Goal: Transaction & Acquisition: Register for event/course

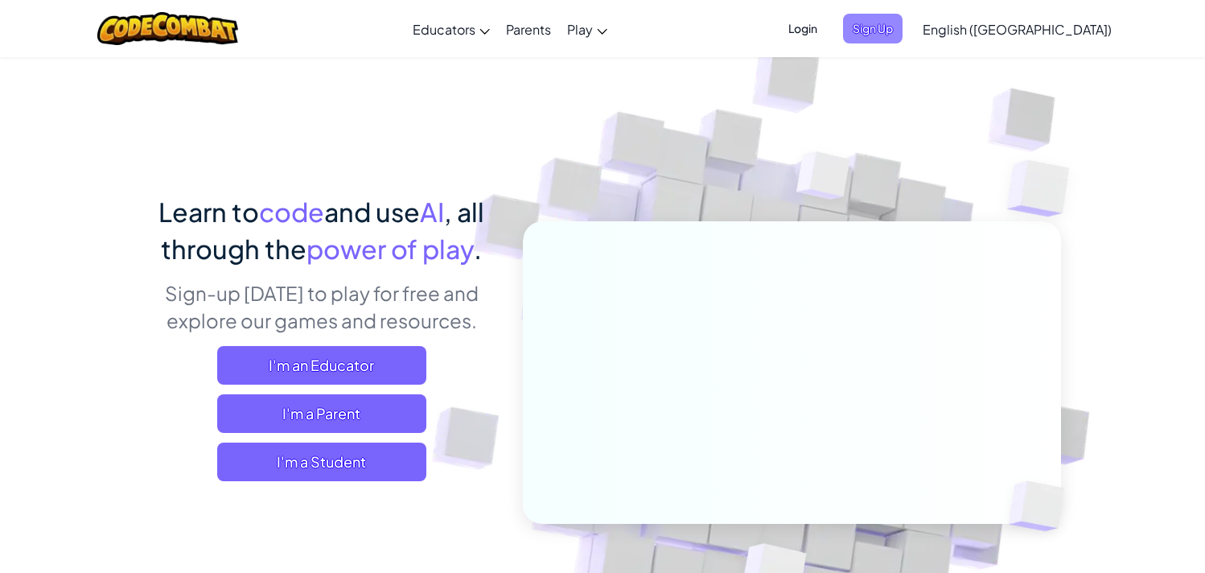
click at [903, 29] on span "Sign Up" at bounding box center [873, 29] width 60 height 30
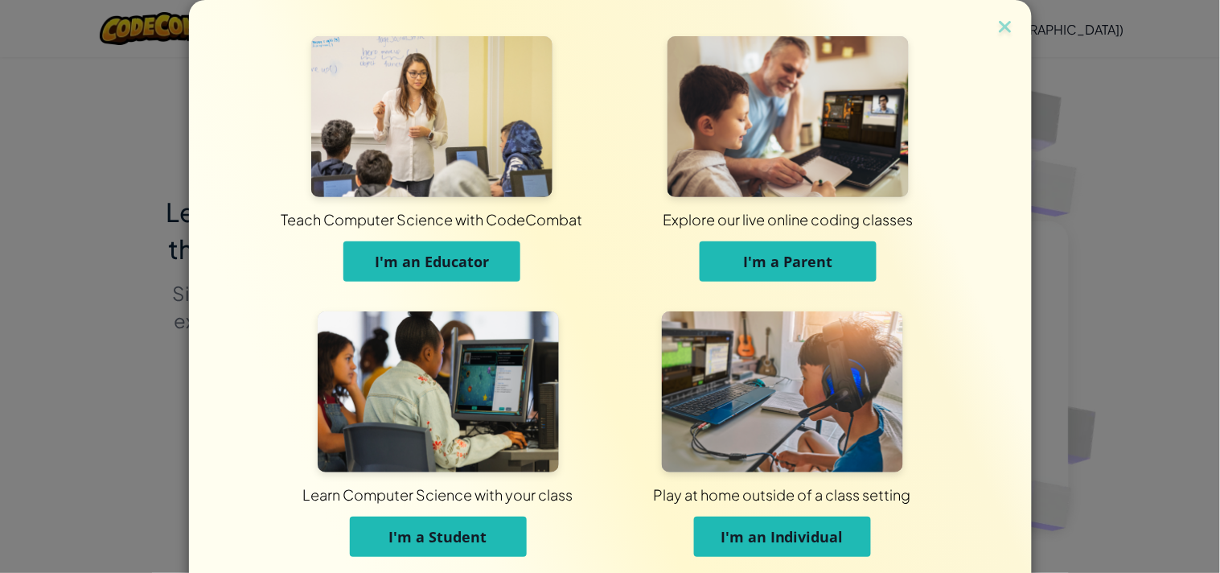
click at [307, 446] on div "Learn Computer Science with your class I'm a Student" at bounding box center [438, 441] width 344 height 261
click at [373, 403] on img at bounding box center [438, 391] width 241 height 161
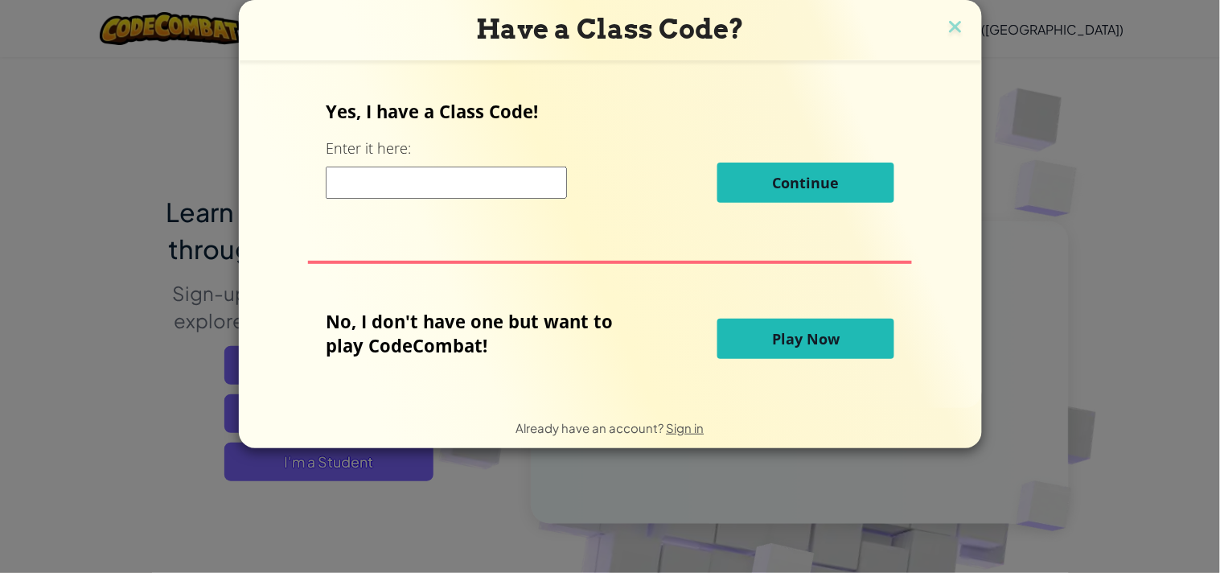
click at [413, 183] on input at bounding box center [446, 183] width 241 height 32
type input "SpellWordGlass"
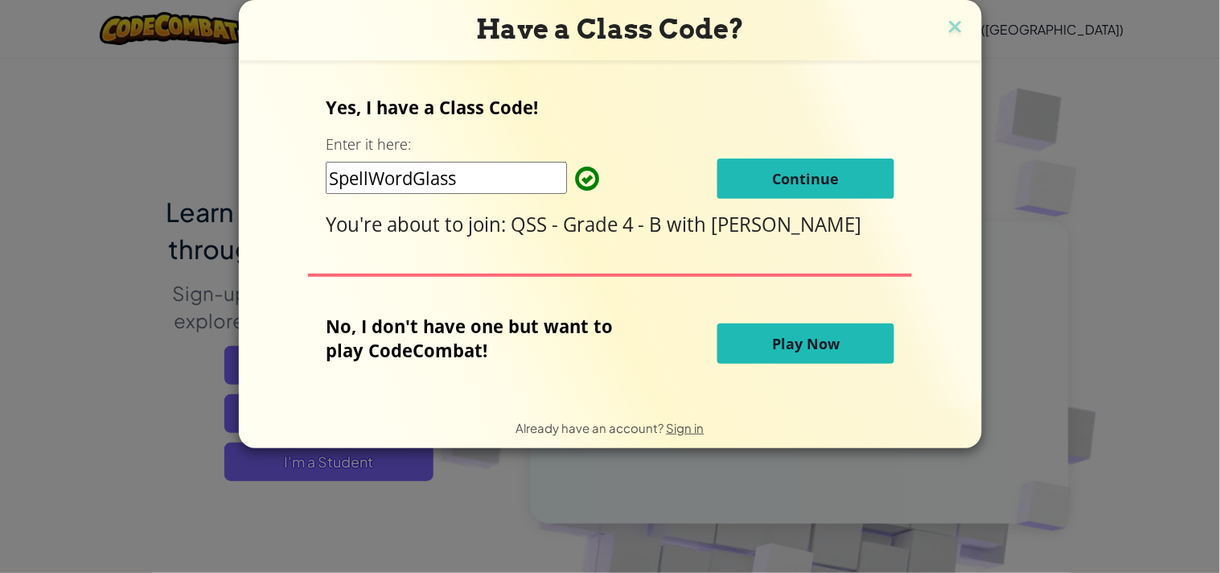
click at [773, 183] on span "Continue" at bounding box center [806, 178] width 67 height 19
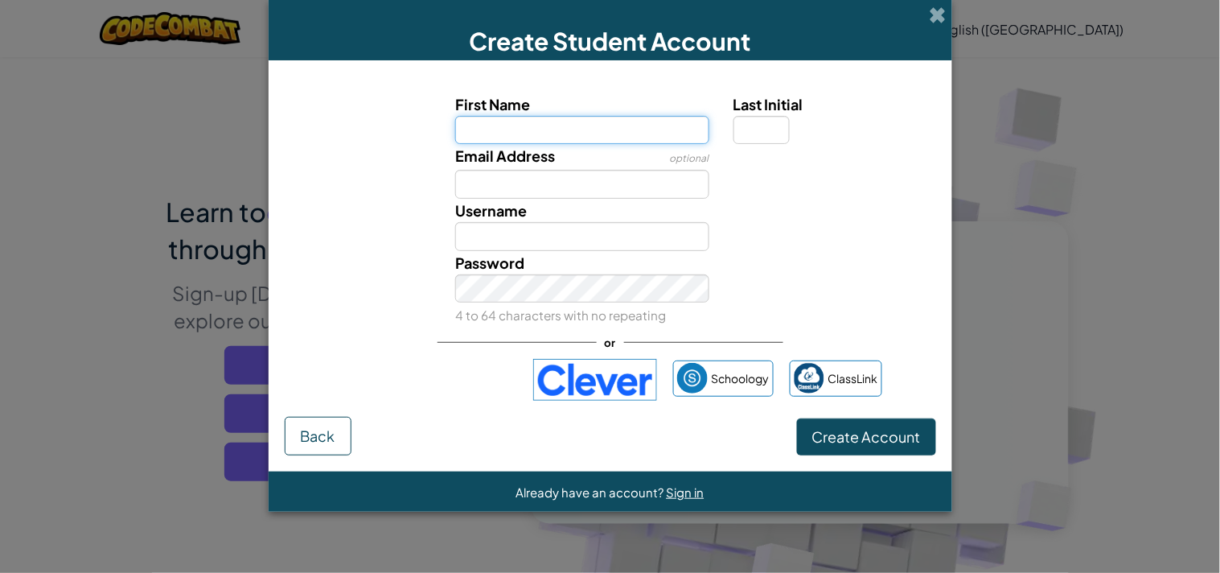
paste input "AMIR FADI AOUN"
drag, startPoint x: 533, startPoint y: 124, endPoint x: 502, endPoint y: 121, distance: 31.5
click at [502, 121] on input "AMIR FADI AOUN" at bounding box center [582, 130] width 254 height 29
click at [589, 119] on input "AMIR AOUN" at bounding box center [582, 130] width 254 height 29
type input "AMIR AOU"
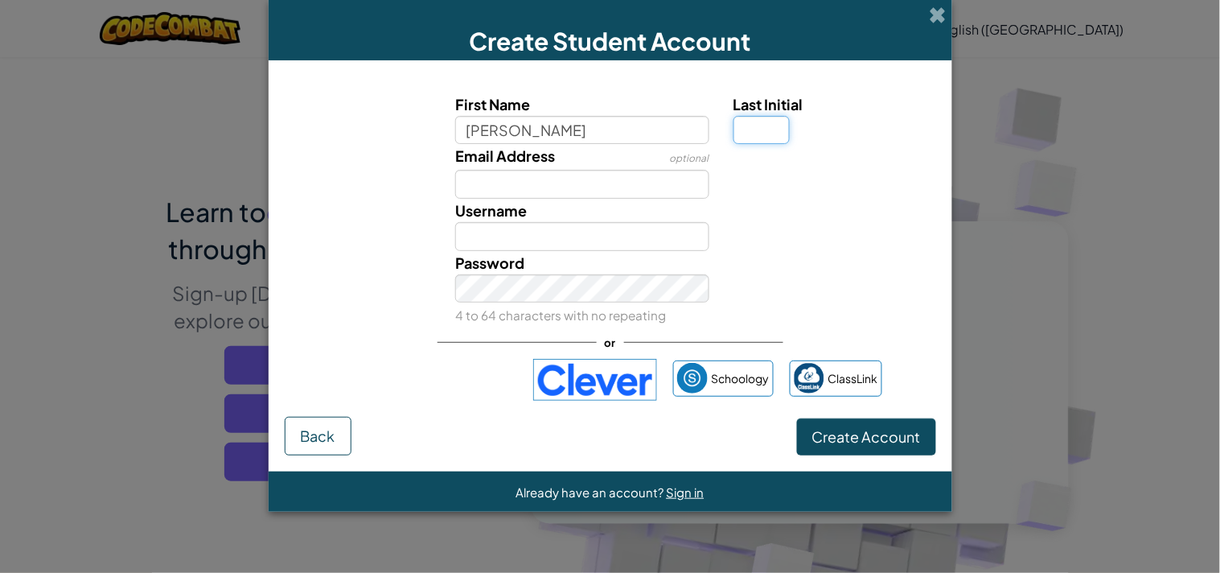
type input "AMIR AOU"
click at [770, 121] on input "Last Initial" at bounding box center [762, 130] width 56 height 29
type input "N"
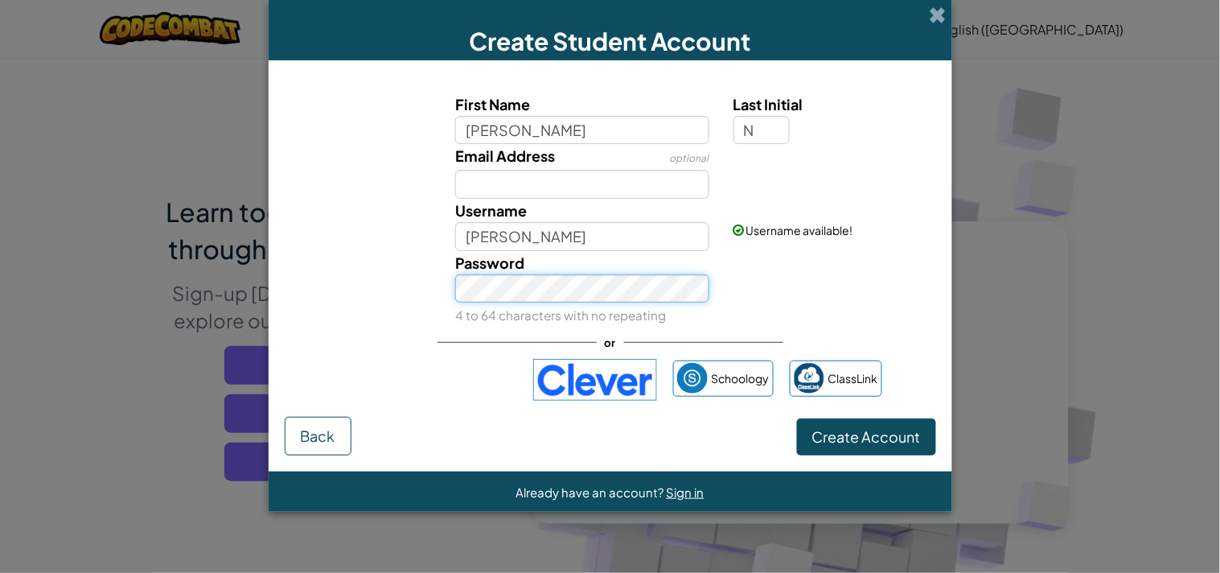
type input "AMIR AOUN"
click at [858, 443] on span "Create Account" at bounding box center [866, 436] width 109 height 19
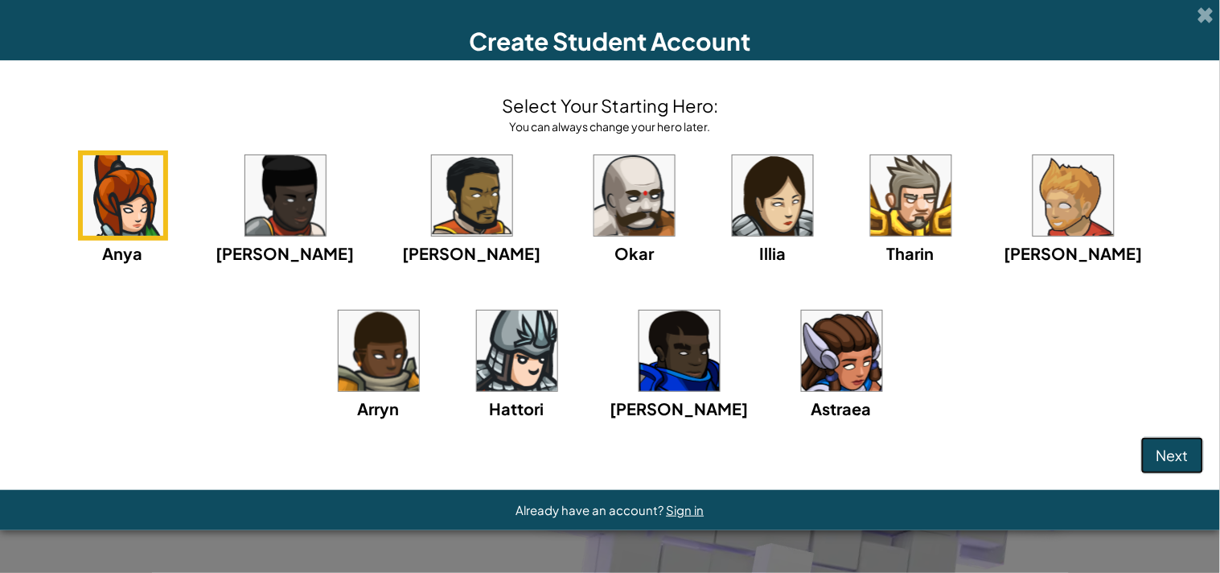
click button "Next" at bounding box center [1172, 455] width 63 height 37
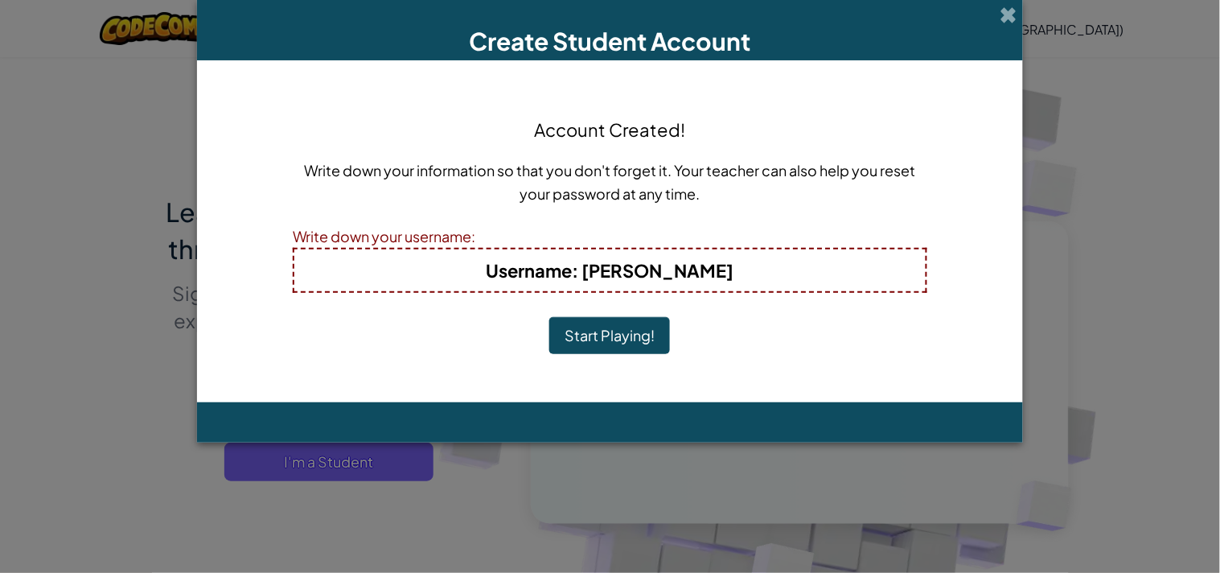
click at [549, 317] on button "Start Playing!" at bounding box center [609, 335] width 121 height 37
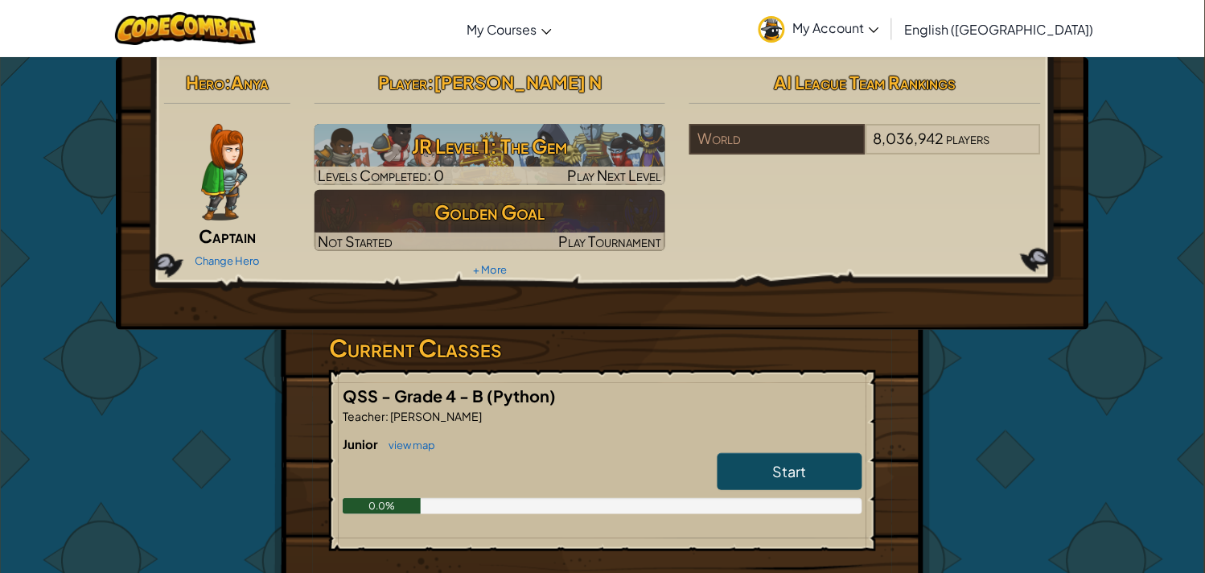
click at [887, 38] on link "My Account" at bounding box center [819, 28] width 137 height 51
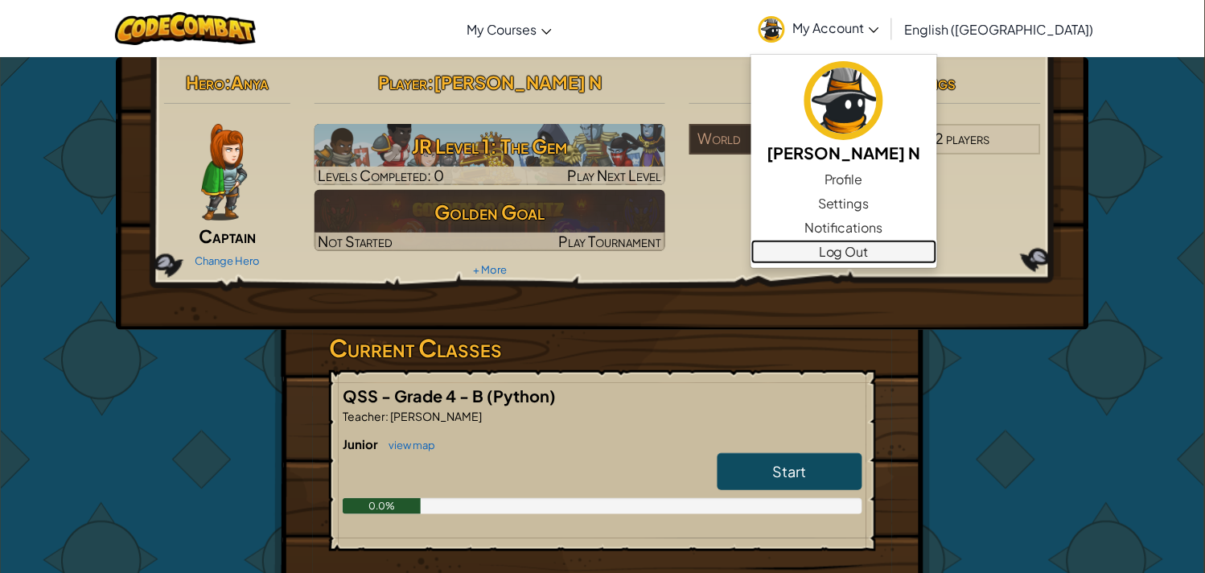
click at [909, 261] on link "Log Out" at bounding box center [844, 252] width 186 height 24
